Goal: Information Seeking & Learning: Learn about a topic

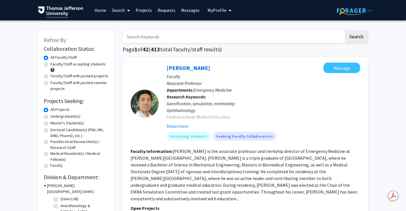
click at [134, 37] on input "Search Keywords" at bounding box center [233, 36] width 221 height 13
type input "[PERSON_NAME]"
click at [357, 36] on button "Search" at bounding box center [356, 36] width 23 height 13
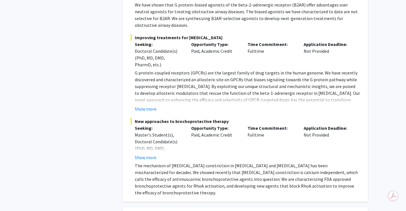
scroll to position [383, 0]
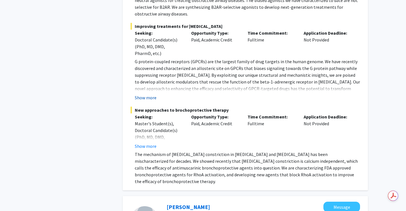
click at [146, 98] on button "Show more" at bounding box center [146, 97] width 22 height 7
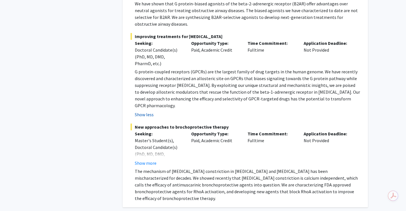
scroll to position [372, 0]
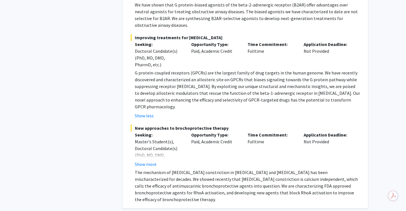
click at [190, 104] on p "G protein-coupled receptors (GPCRs) are the largest family of drug targets in t…" at bounding box center [247, 89] width 225 height 41
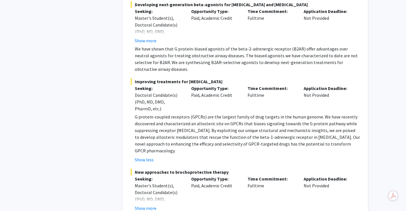
scroll to position [327, 0]
